Goal: Task Accomplishment & Management: Manage account settings

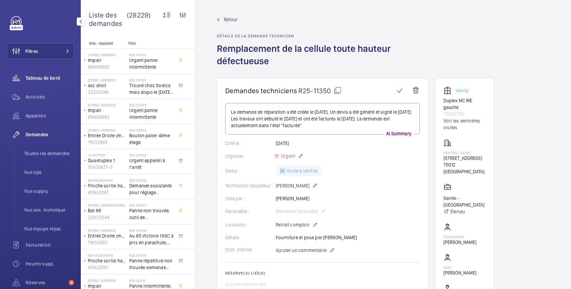
scroll to position [521, 0]
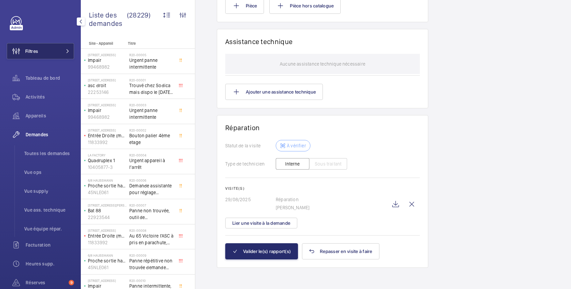
click at [42, 54] on button "Filtres" at bounding box center [40, 51] width 67 height 16
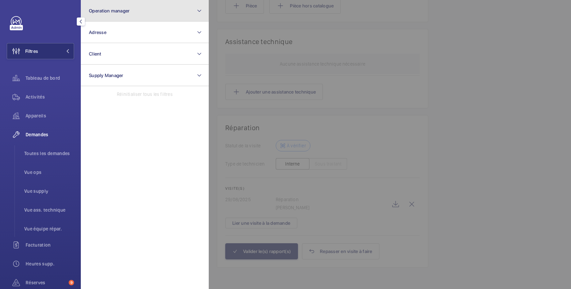
click at [103, 11] on span "Operation manager" at bounding box center [109, 10] width 41 height 5
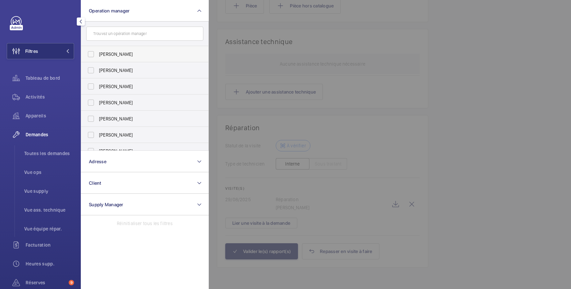
click at [106, 51] on span "[PERSON_NAME]" at bounding box center [145, 54] width 93 height 7
click at [98, 51] on input "[PERSON_NAME]" at bounding box center [90, 53] width 13 height 13
checkbox input "true"
click at [269, 26] on div at bounding box center [494, 144] width 571 height 289
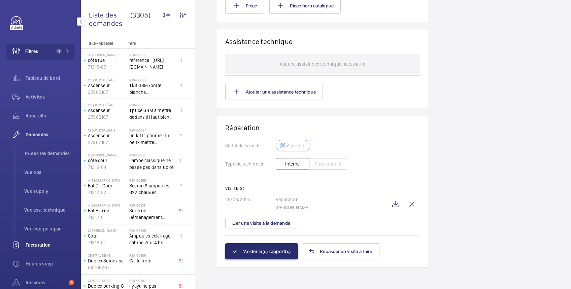
click at [47, 246] on span "Facturation" at bounding box center [50, 245] width 48 height 7
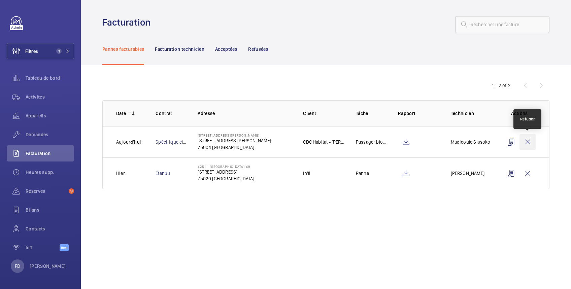
click at [530, 140] on wm-front-icon-button at bounding box center [527, 142] width 16 height 16
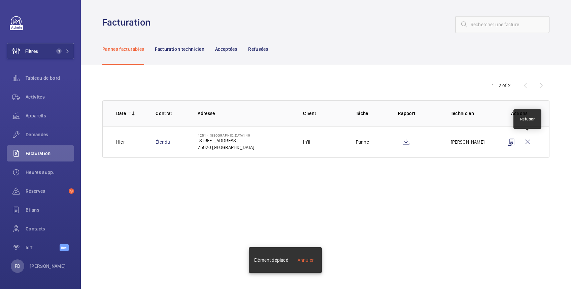
click at [530, 140] on wm-front-icon-button at bounding box center [527, 142] width 16 height 16
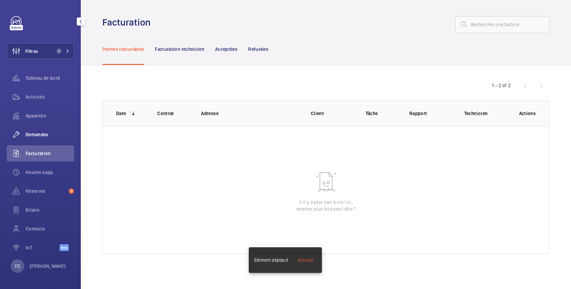
click at [36, 135] on span "Demandes" at bounding box center [50, 134] width 48 height 7
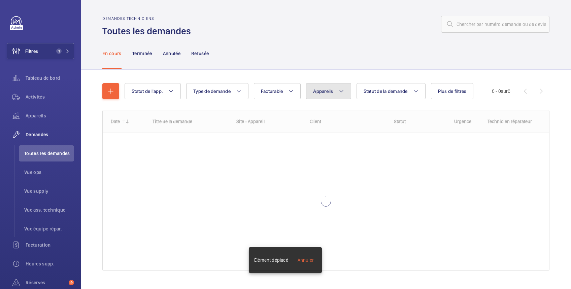
click at [324, 96] on button "Appareils" at bounding box center [328, 91] width 45 height 16
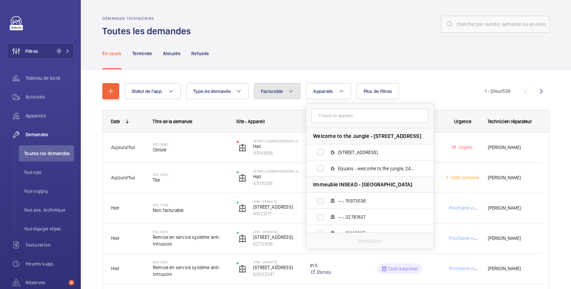
click at [276, 93] on span "Facturable" at bounding box center [272, 90] width 22 height 5
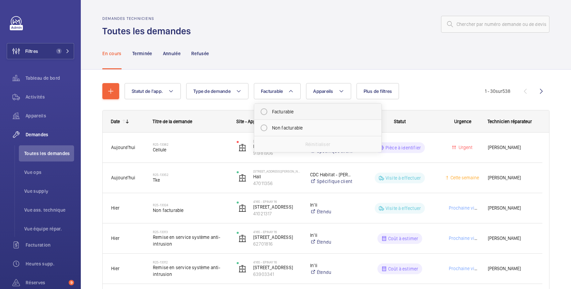
click at [277, 112] on mat-radio-button "Facturable" at bounding box center [317, 111] width 121 height 13
radio input "true"
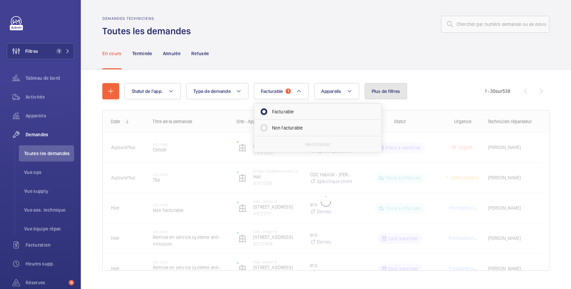
click at [391, 91] on span "Plus de filtres" at bounding box center [385, 90] width 29 height 5
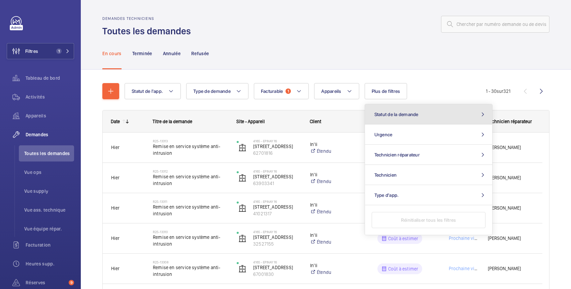
click at [383, 112] on span "Statut de la demande" at bounding box center [396, 114] width 44 height 5
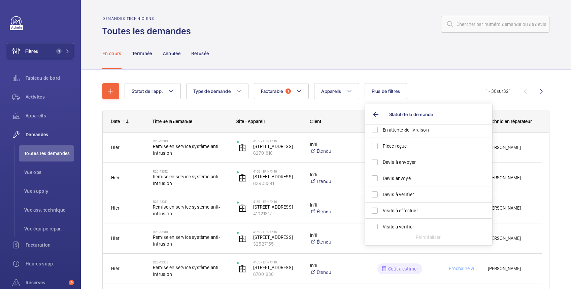
scroll to position [89, 0]
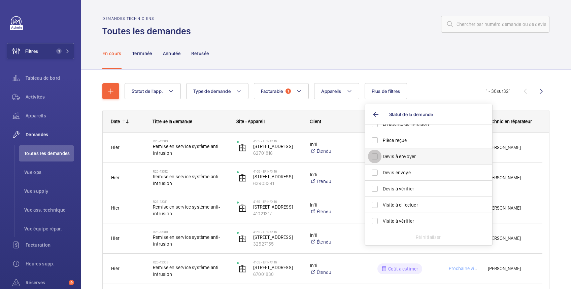
click at [376, 156] on input "Devis à envoyer" at bounding box center [374, 156] width 13 height 13
checkbox input "true"
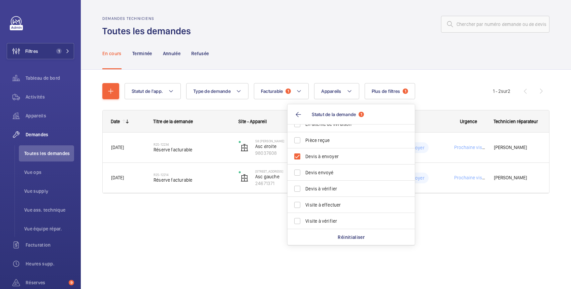
click at [374, 38] on div "En cours Terminée Annulée Refusée" at bounding box center [325, 53] width 447 height 32
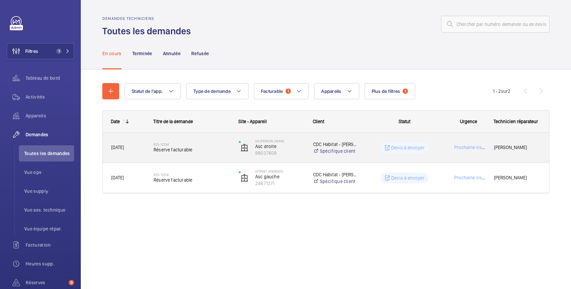
click at [427, 143] on wm-front-pills "Devis à envoyer" at bounding box center [404, 147] width 48 height 11
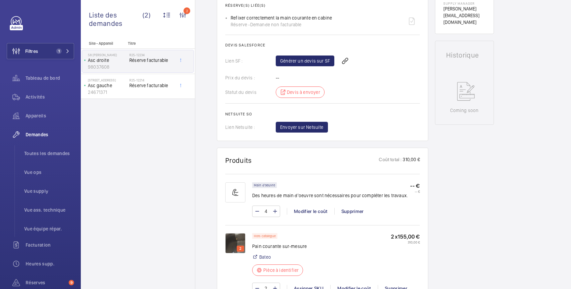
scroll to position [359, 0]
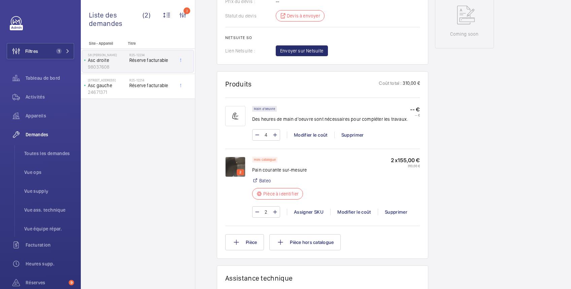
click at [240, 177] on img at bounding box center [235, 167] width 20 height 20
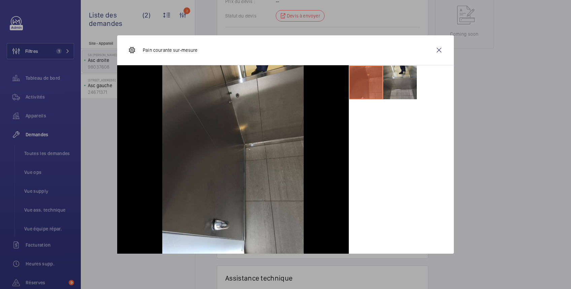
click at [508, 91] on div at bounding box center [285, 144] width 571 height 289
